Goal: Check status: Check status

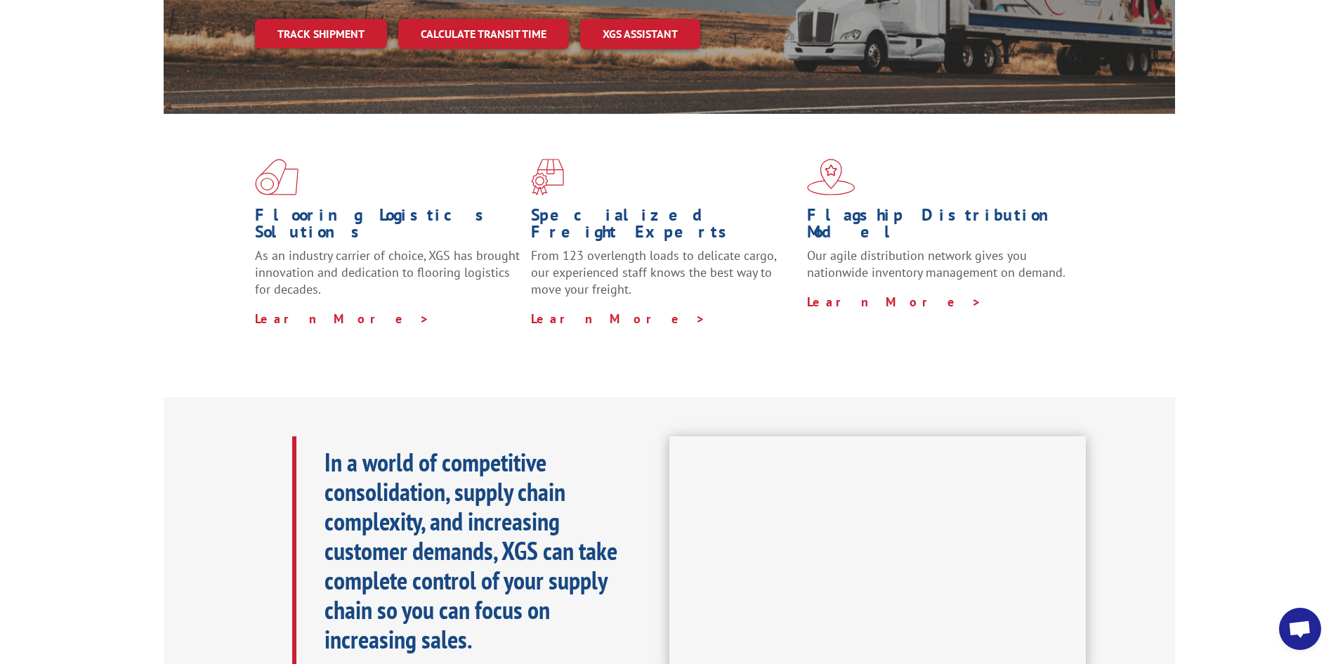
scroll to position [211, 0]
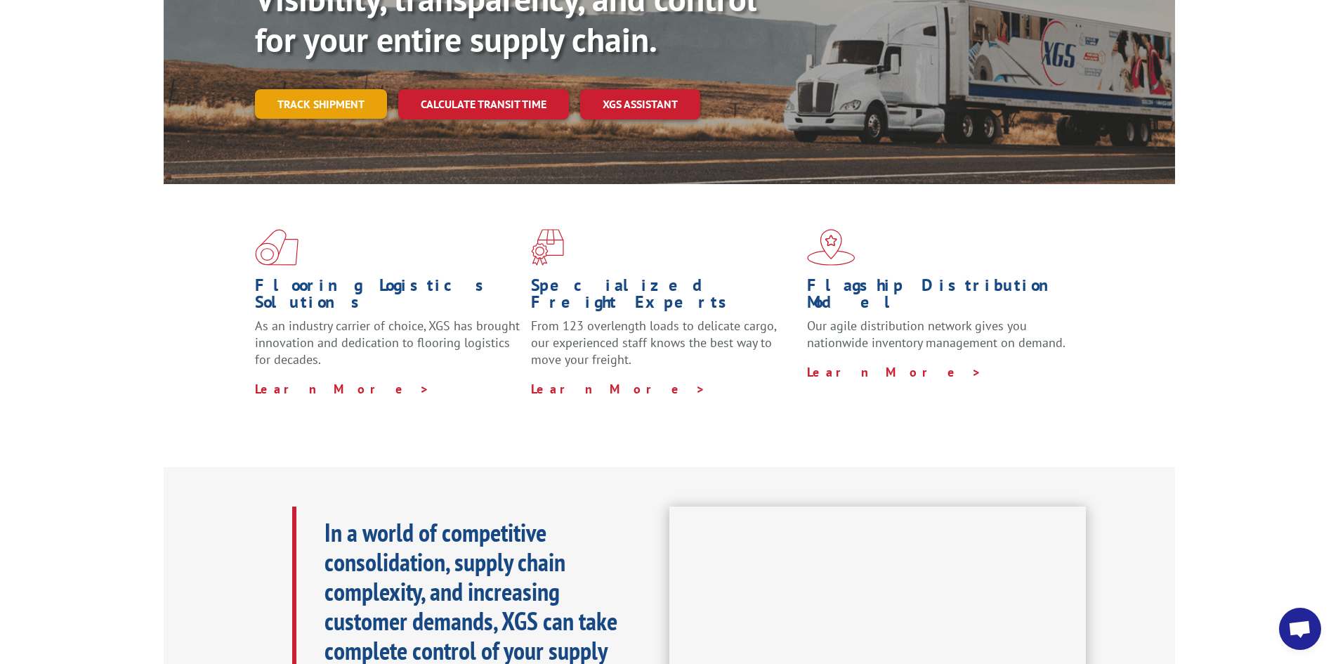
click at [322, 89] on link "Track shipment" at bounding box center [321, 103] width 132 height 29
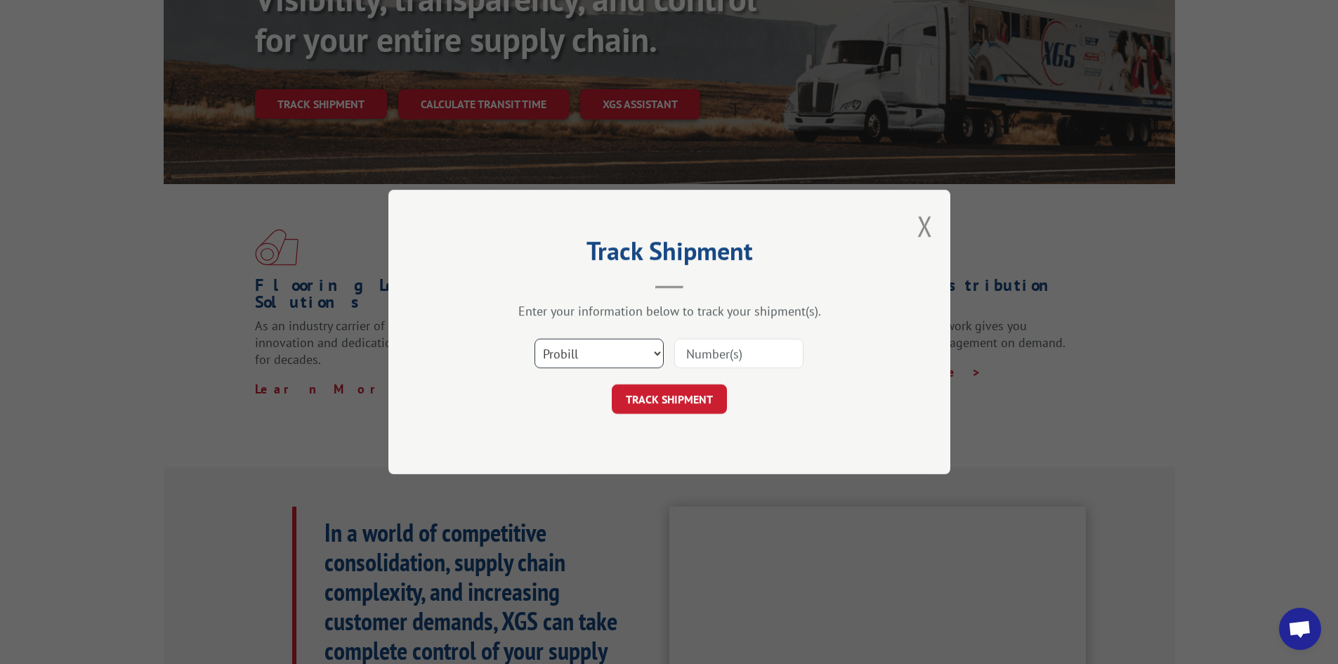
click at [655, 346] on select "Select category... Probill BOL PO" at bounding box center [598, 353] width 129 height 29
select select "bol"
click at [534, 339] on select "Select category... Probill BOL PO" at bounding box center [598, 353] width 129 height 29
click at [715, 362] on input at bounding box center [738, 353] width 129 height 29
type input "5158824"
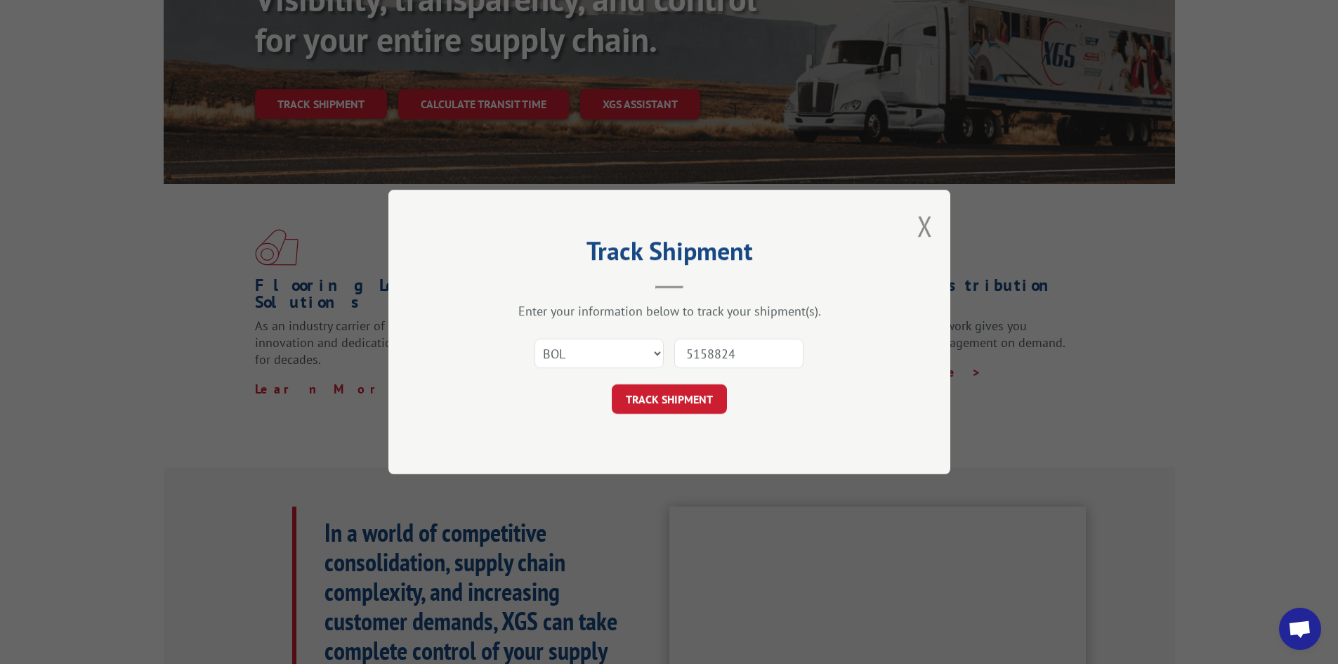
click button "TRACK SHIPMENT" at bounding box center [669, 398] width 115 height 29
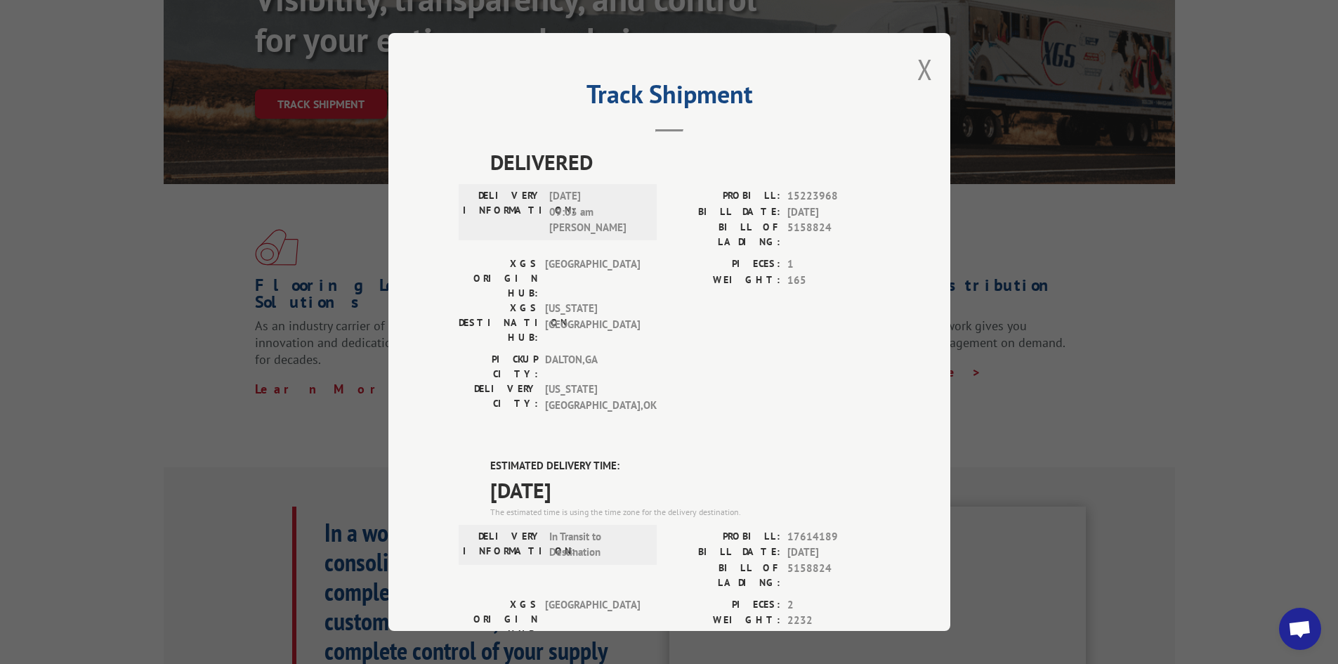
scroll to position [0, 0]
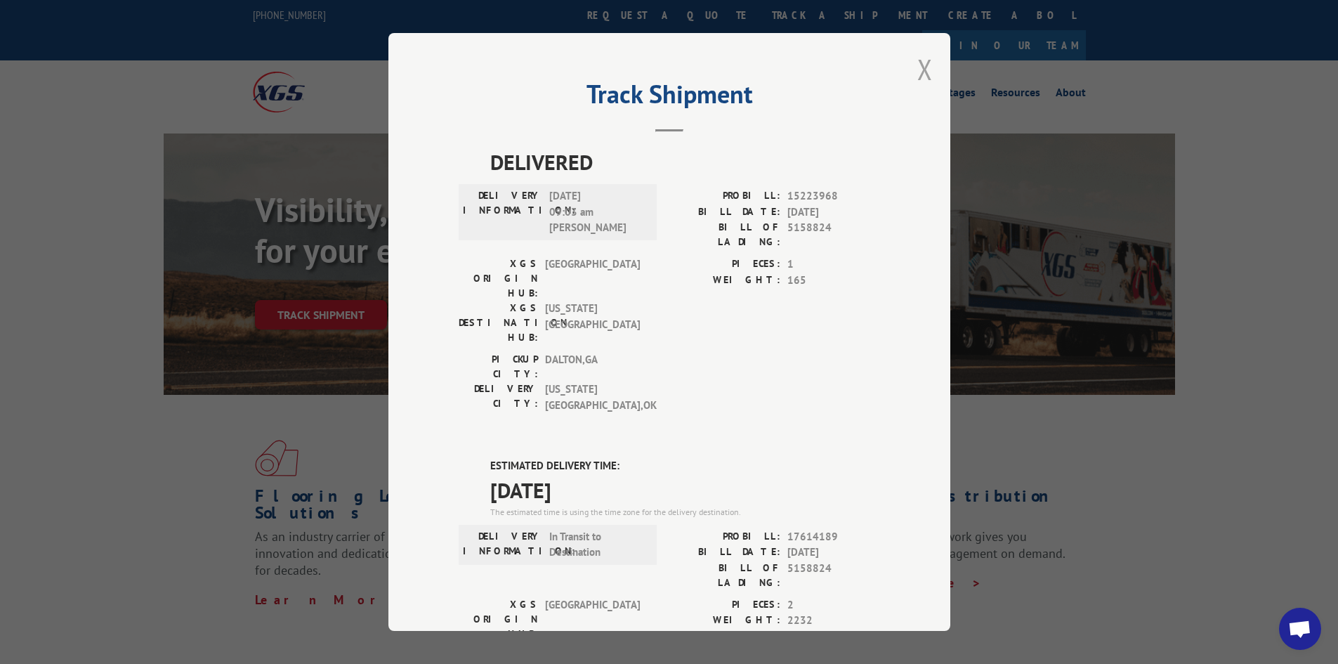
click at [917, 77] on button "Close modal" at bounding box center [924, 69] width 15 height 37
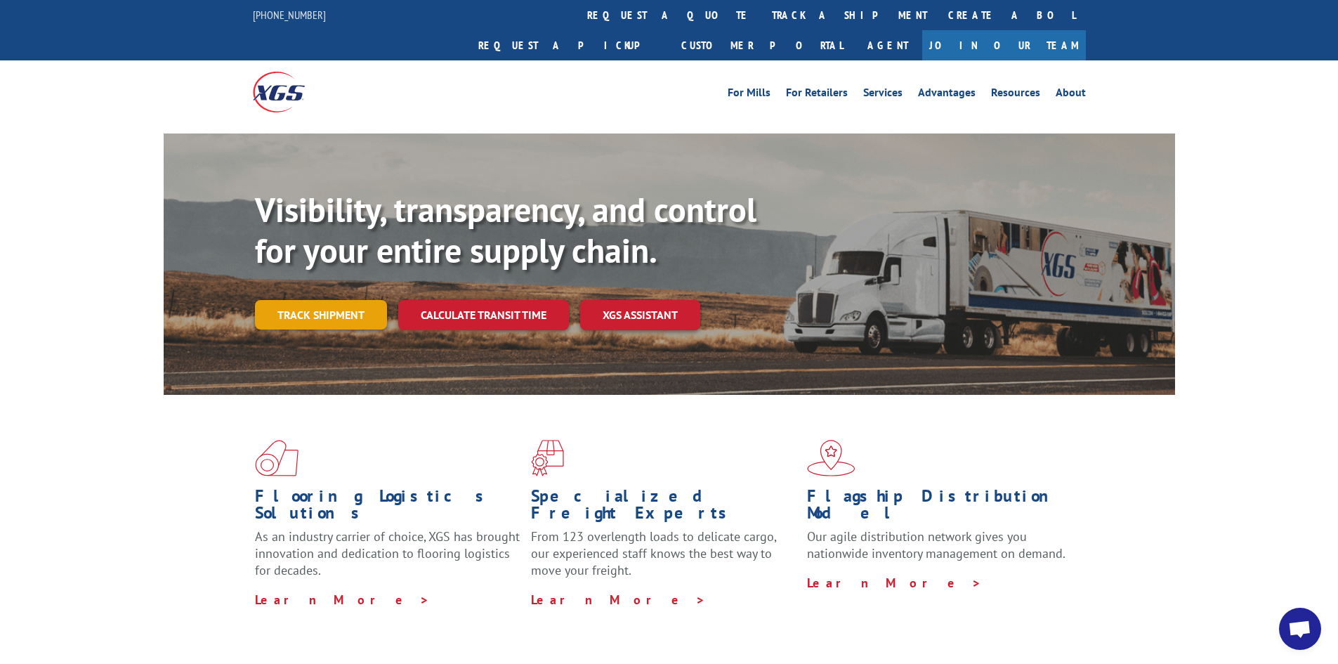
click at [364, 300] on link "Track shipment" at bounding box center [321, 314] width 132 height 29
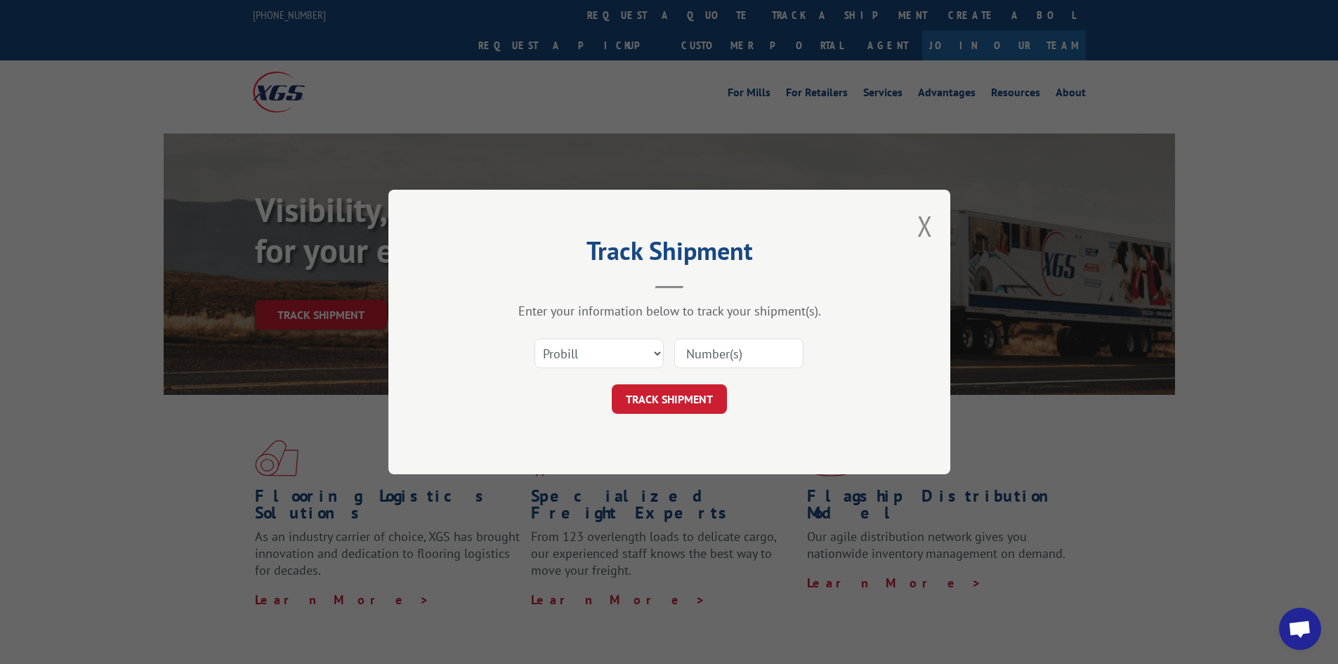
click at [665, 357] on div "Select category... Probill BOL PO" at bounding box center [669, 353] width 421 height 46
drag, startPoint x: 629, startPoint y: 347, endPoint x: 617, endPoint y: 350, distance: 11.8
click at [629, 347] on select "Select category... Probill BOL PO" at bounding box center [598, 353] width 129 height 29
select select "bol"
click at [534, 339] on select "Select category... Probill BOL PO" at bounding box center [598, 353] width 129 height 29
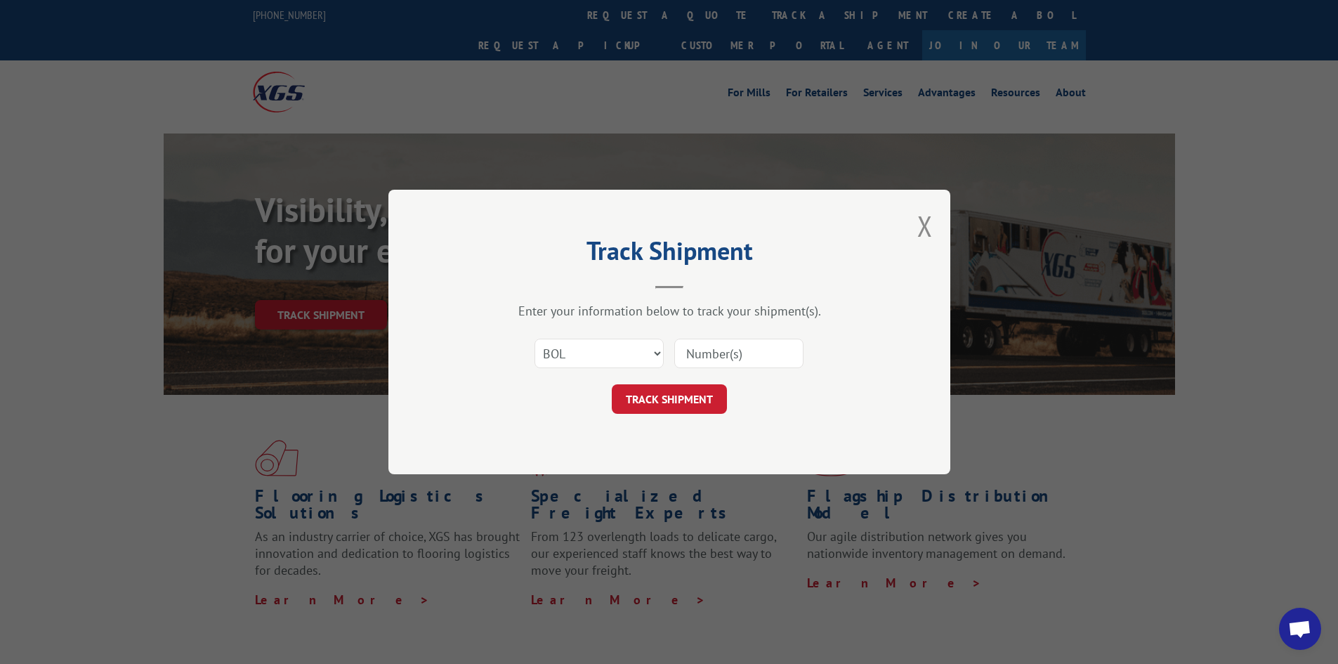
click at [705, 352] on input at bounding box center [738, 353] width 129 height 29
type input "5159539"
click button "TRACK SHIPMENT" at bounding box center [669, 398] width 115 height 29
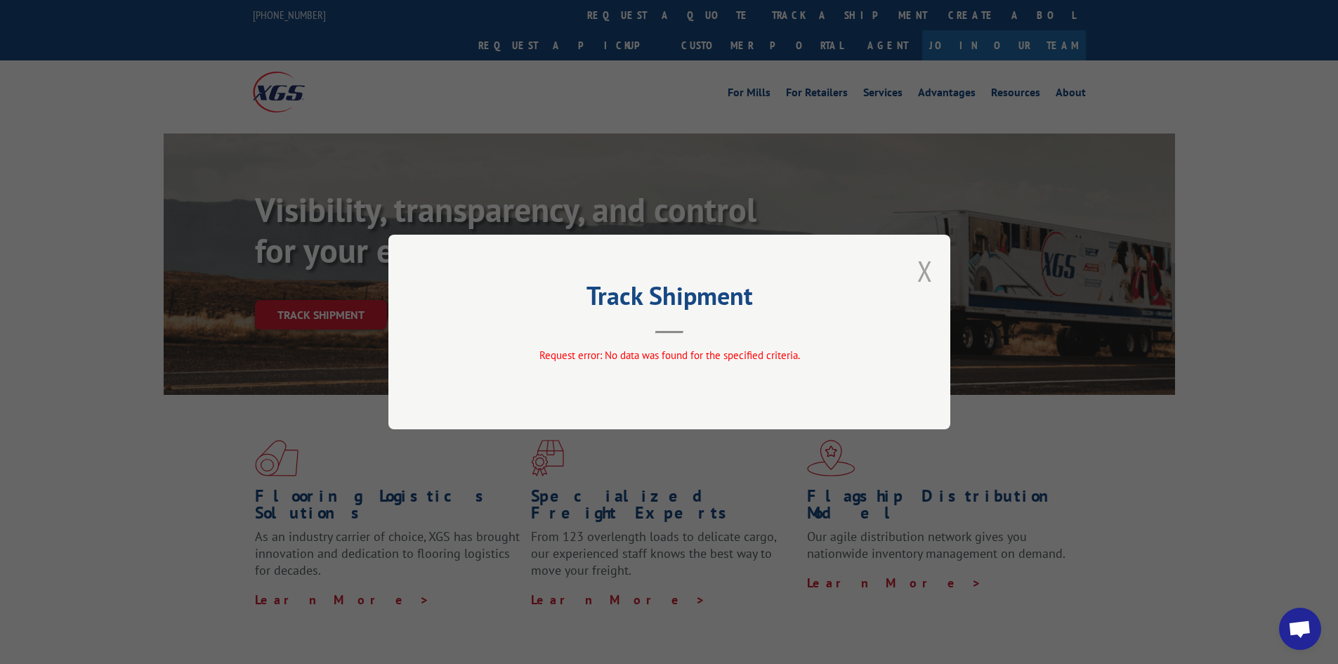
click at [926, 276] on button "Close modal" at bounding box center [924, 270] width 15 height 37
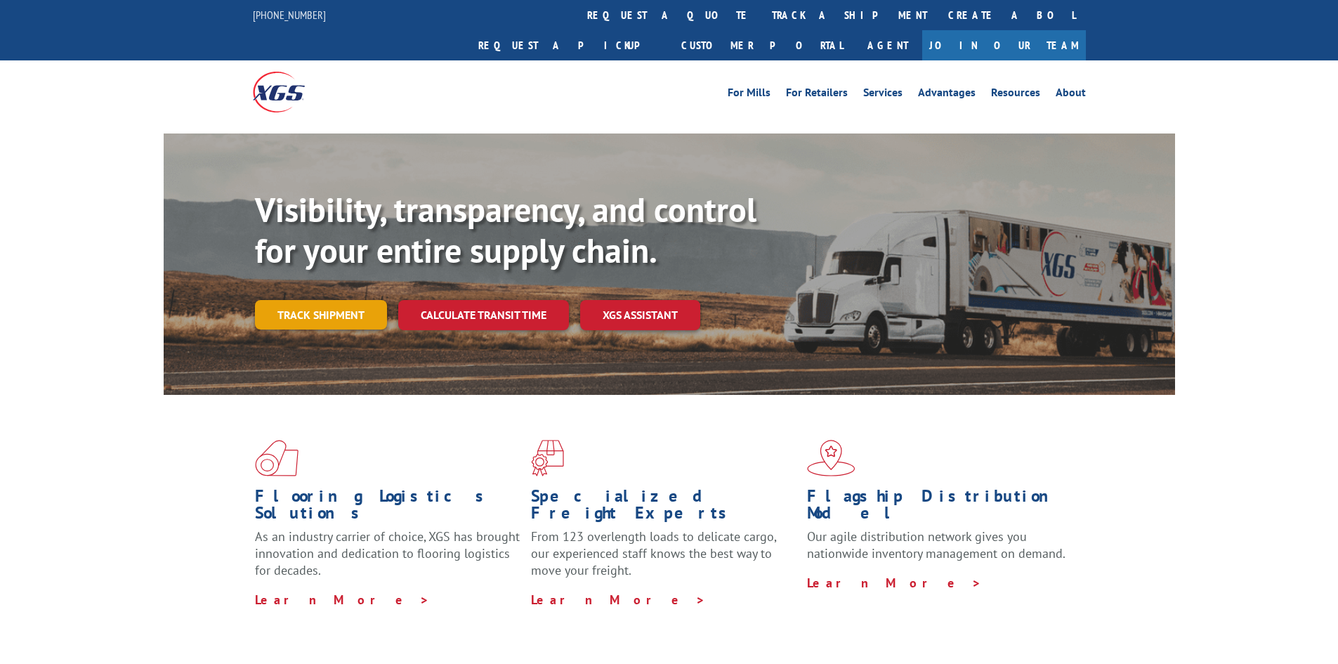
click at [352, 300] on link "Track shipment" at bounding box center [321, 314] width 132 height 29
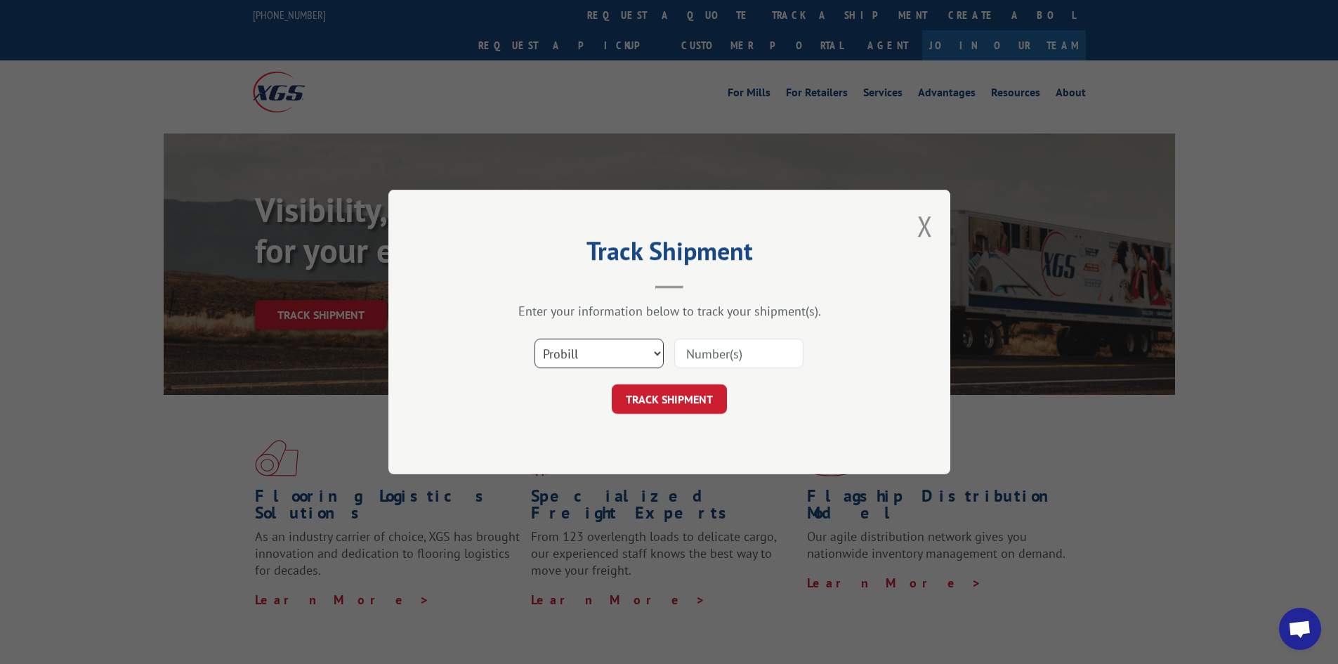
click at [652, 358] on select "Select category... Probill BOL PO" at bounding box center [598, 353] width 129 height 29
click at [534, 339] on select "Select category... Probill BOL PO" at bounding box center [598, 353] width 129 height 29
click at [567, 416] on div "Track Shipment Enter your information below to track your shipment(s). Select c…" at bounding box center [669, 332] width 562 height 284
click at [577, 350] on select "Select category... Probill BOL PO" at bounding box center [598, 353] width 129 height 29
select select "bol"
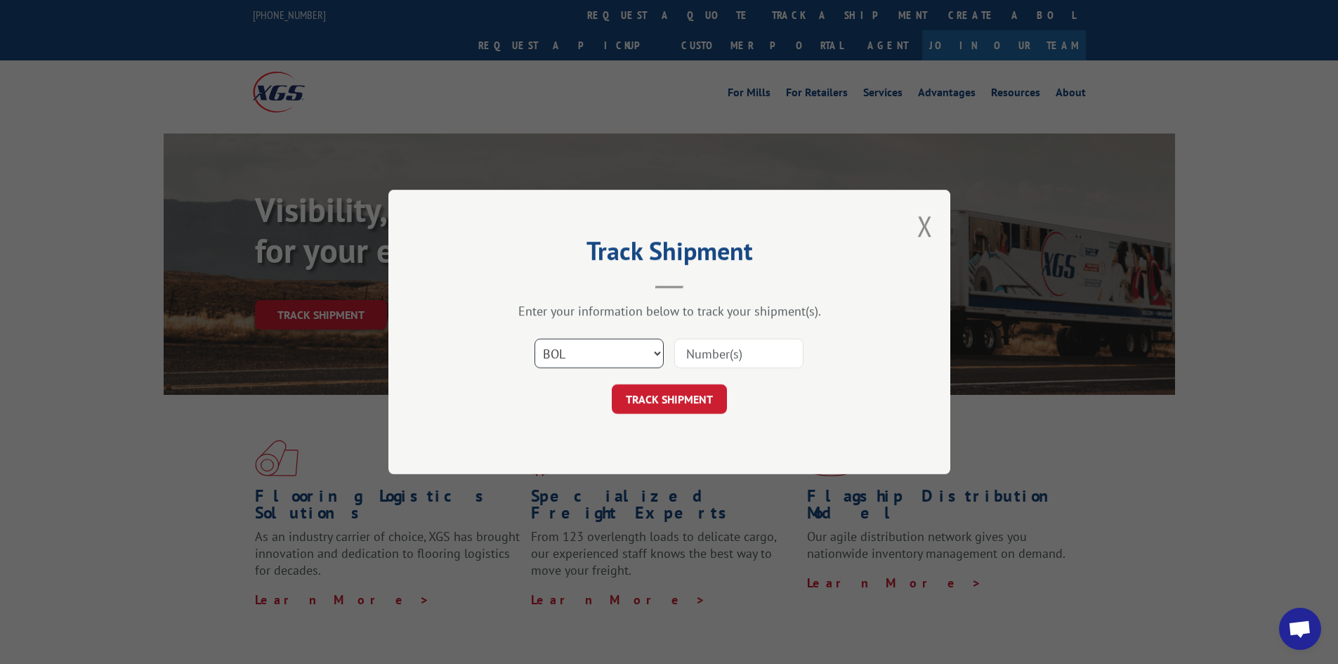
click at [534, 339] on select "Select category... Probill BOL PO" at bounding box center [598, 353] width 129 height 29
click at [728, 331] on div "Select category... Probill BOL PO" at bounding box center [669, 353] width 421 height 46
click at [729, 341] on input at bounding box center [738, 353] width 129 height 29
type input "5158787"
click button "TRACK SHIPMENT" at bounding box center [669, 398] width 115 height 29
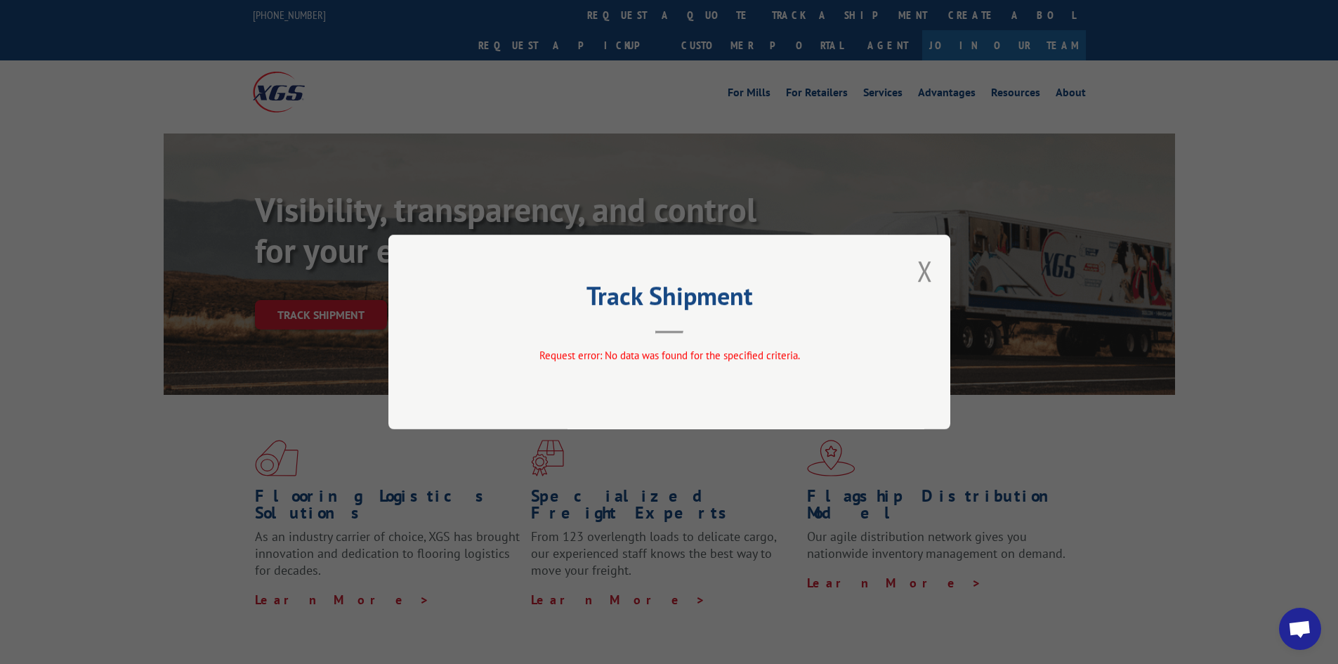
click at [916, 270] on div "Track Shipment Request error: No data was found for the specified criteria." at bounding box center [669, 332] width 562 height 195
click at [921, 270] on button "Close modal" at bounding box center [924, 270] width 15 height 37
